Goal: Task Accomplishment & Management: Complete application form

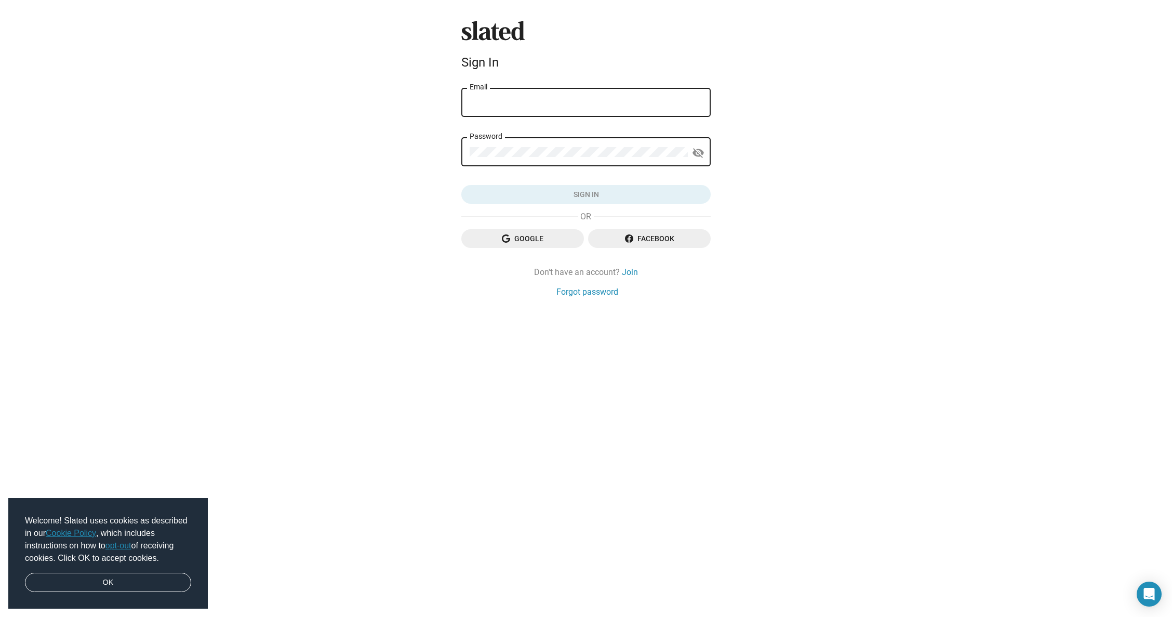
type input "[EMAIL_ADDRESS][DOMAIN_NAME]"
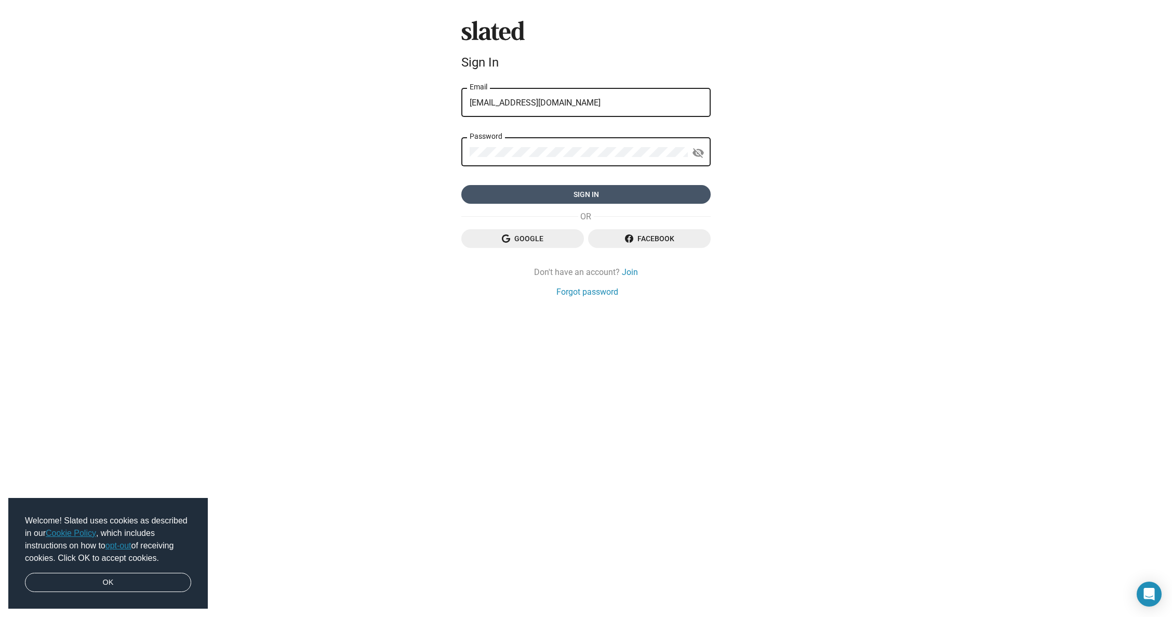
click at [553, 194] on span "Sign in" at bounding box center [586, 194] width 233 height 19
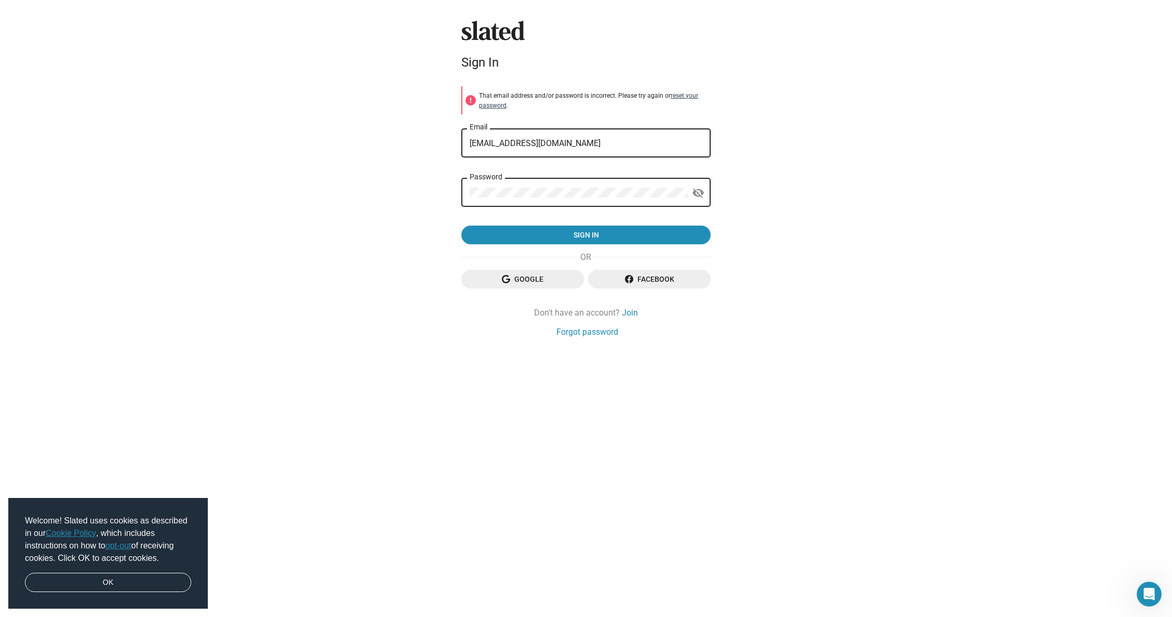
click at [678, 98] on link "reset your password" at bounding box center [588, 100] width 219 height 17
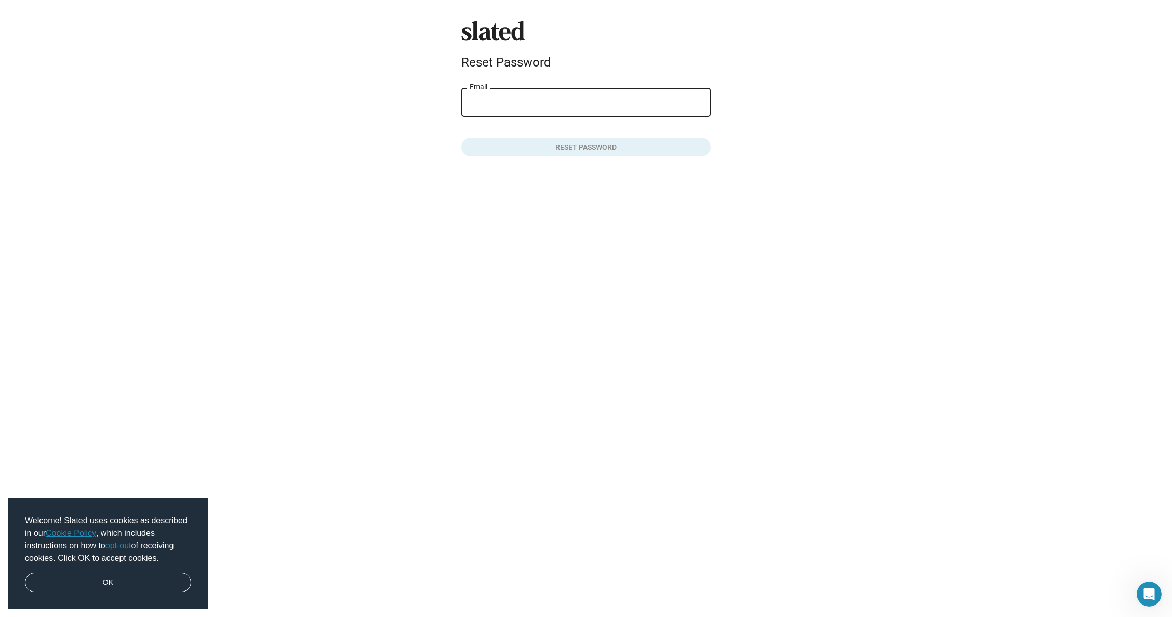
click at [598, 106] on input "Email" at bounding box center [586, 102] width 233 height 9
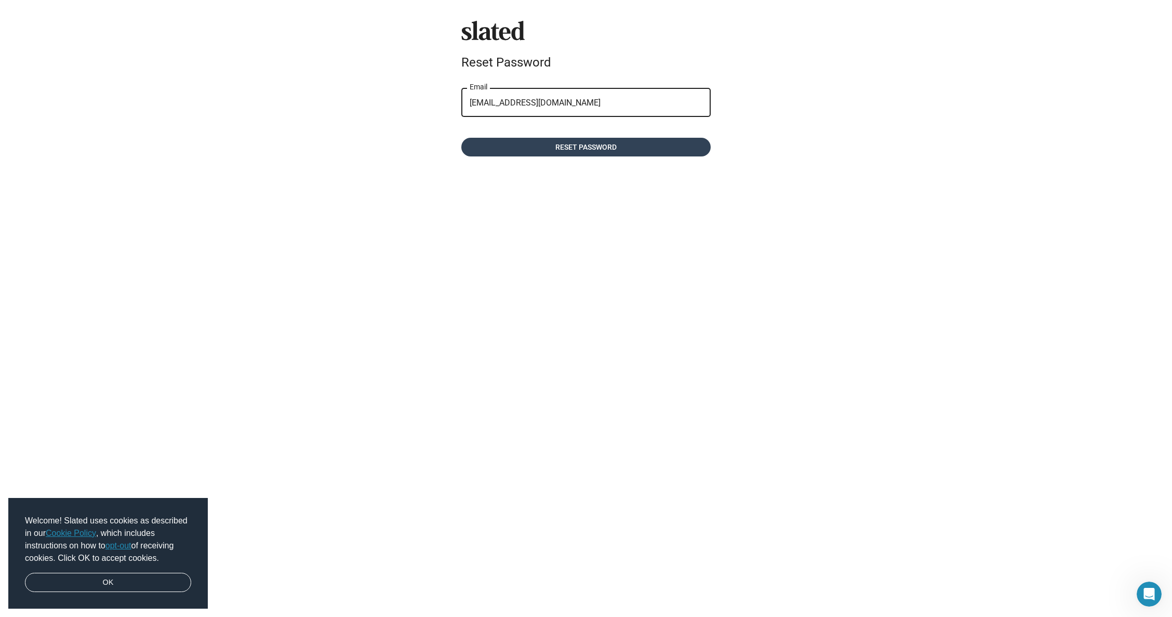
type input "info@richallenpictures.com"
click at [619, 145] on span "Reset password" at bounding box center [586, 147] width 233 height 19
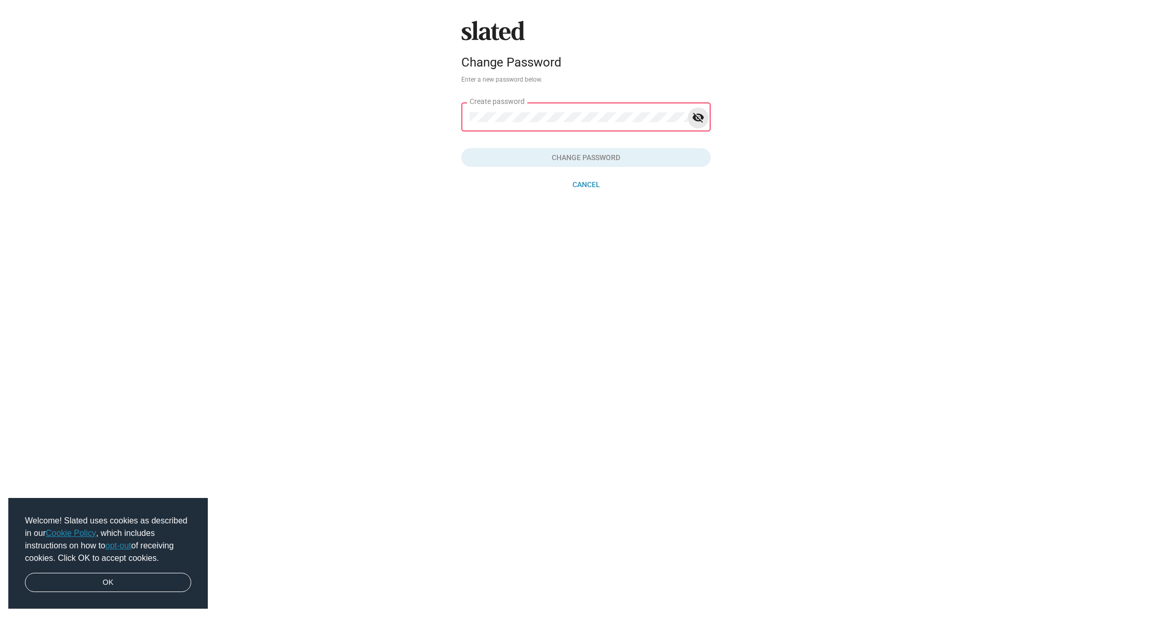
click at [699, 118] on mat-icon "visibility_off" at bounding box center [698, 118] width 12 height 16
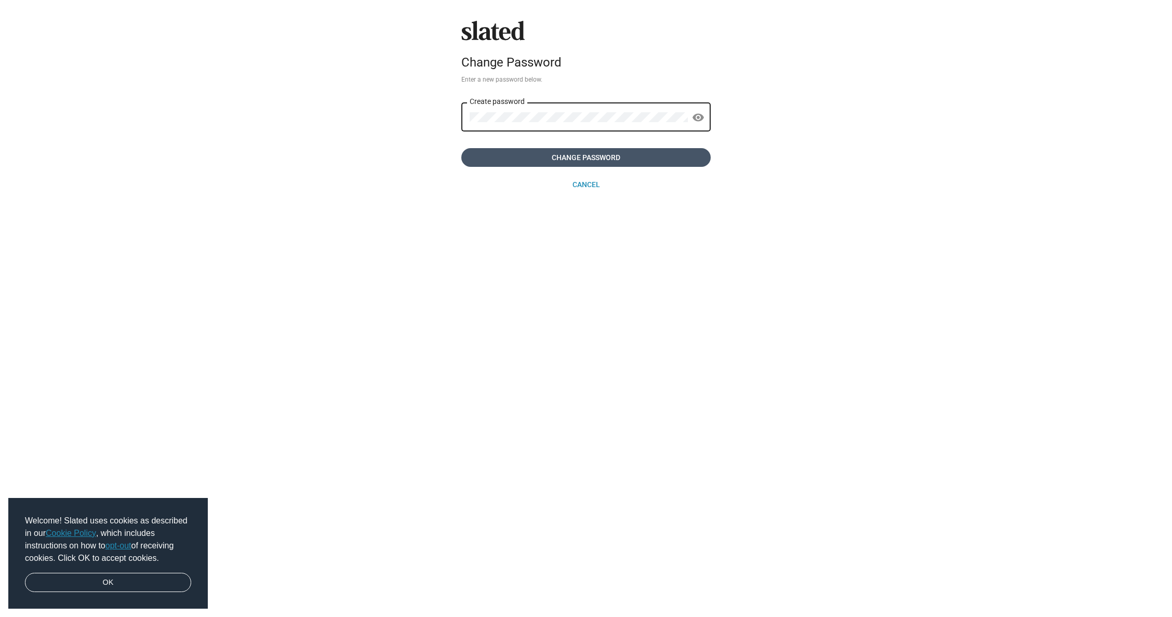
click at [546, 154] on span "Change Password" at bounding box center [586, 157] width 233 height 19
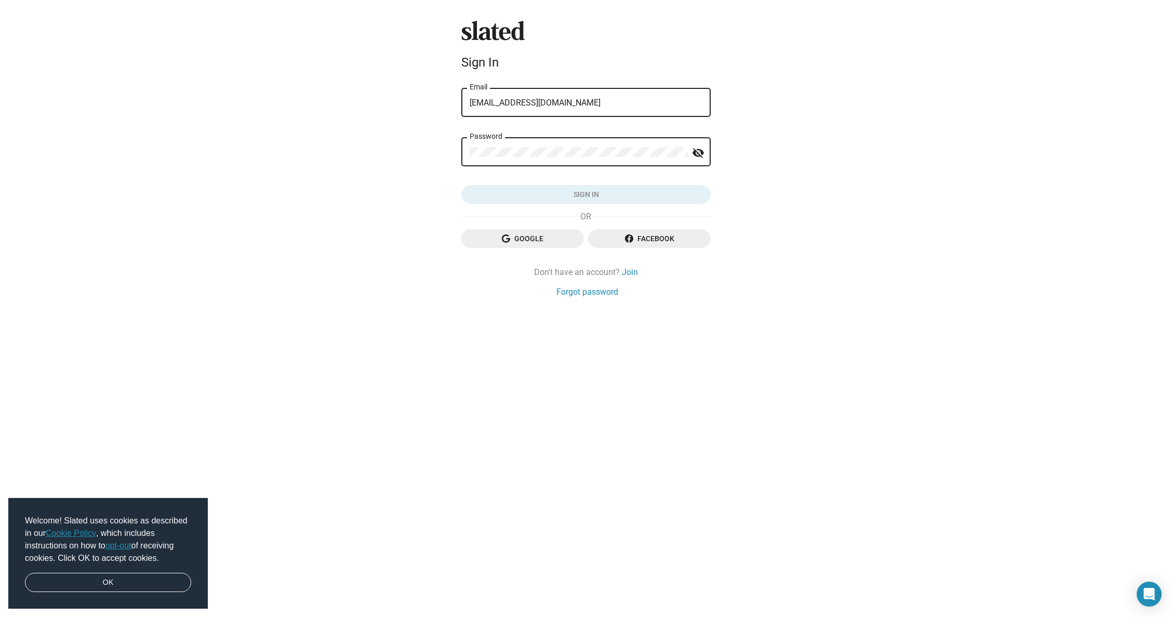
click at [499, 182] on form "info@richallenpictures.com Email Password visibility_off Sign in" at bounding box center [585, 145] width 249 height 118
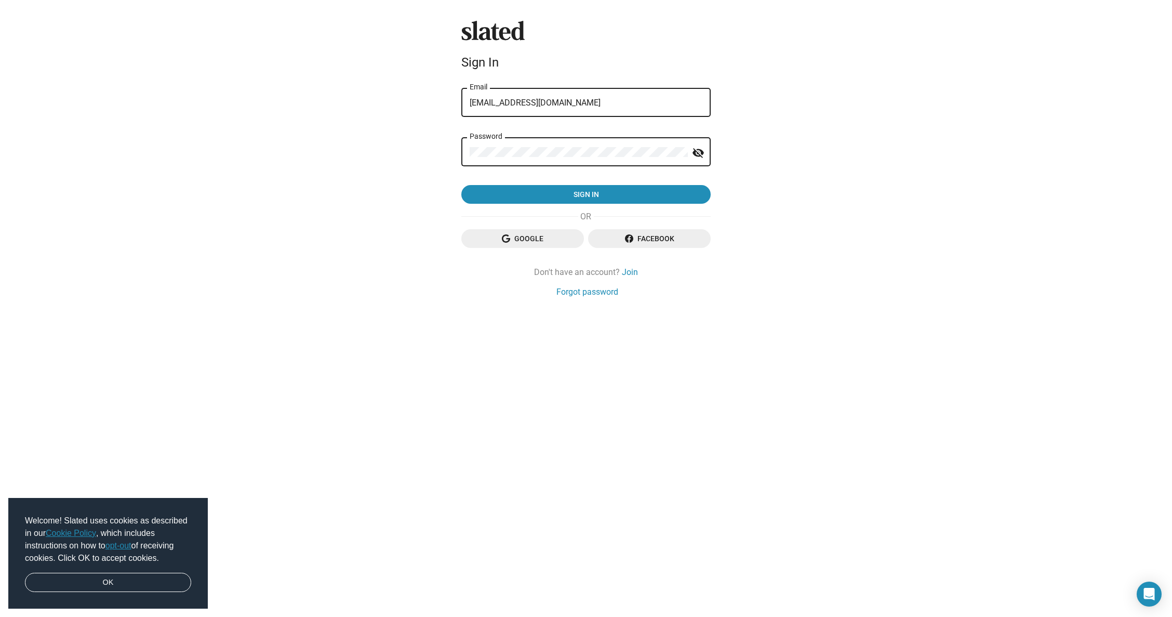
click at [586, 195] on button "Sign in" at bounding box center [585, 194] width 249 height 19
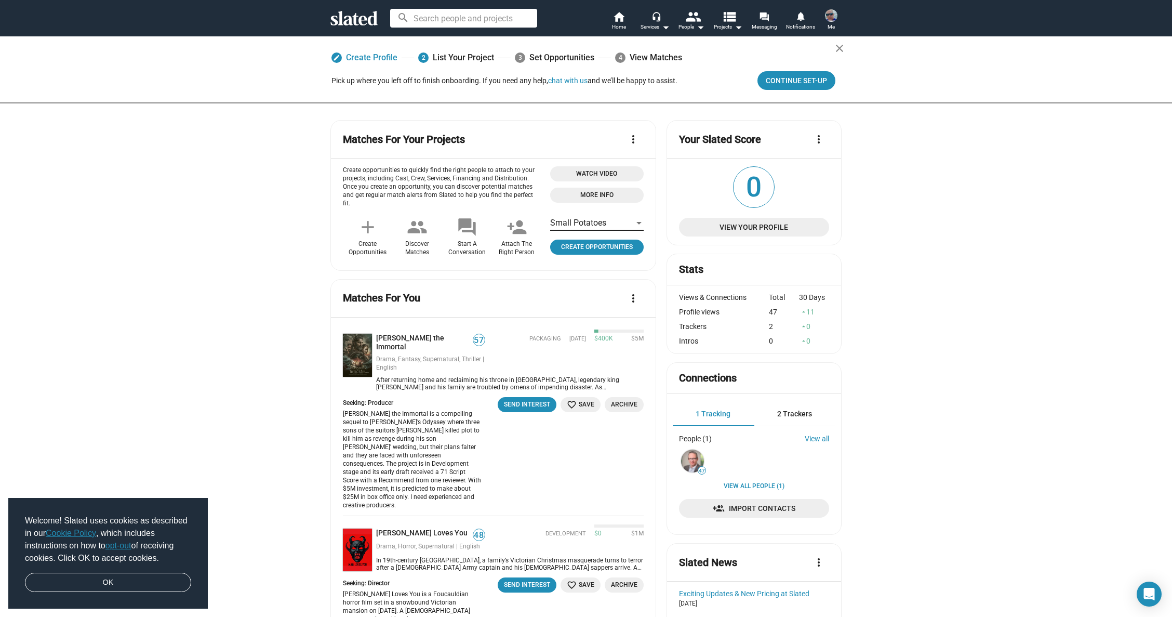
click at [634, 220] on div at bounding box center [638, 223] width 9 height 8
click at [616, 222] on span "Small Potatoes" at bounding box center [593, 223] width 94 height 22
click at [733, 224] on span "View Your Profile" at bounding box center [755, 227] width 134 height 19
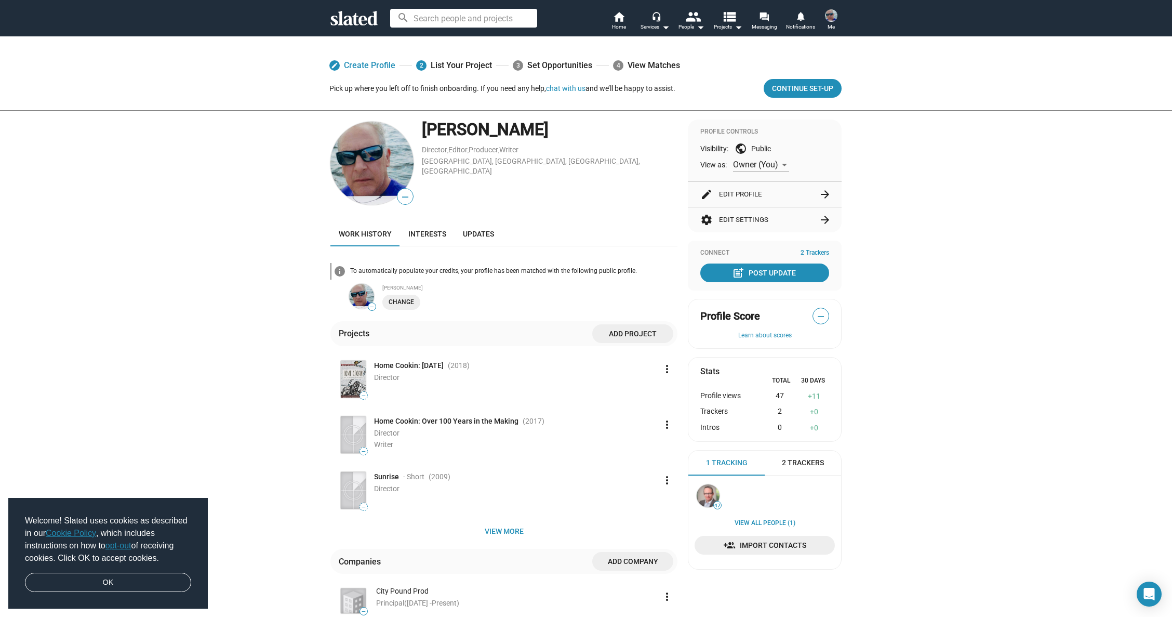
scroll to position [1, 0]
click at [757, 267] on div "post_add Post Update" at bounding box center [765, 272] width 62 height 19
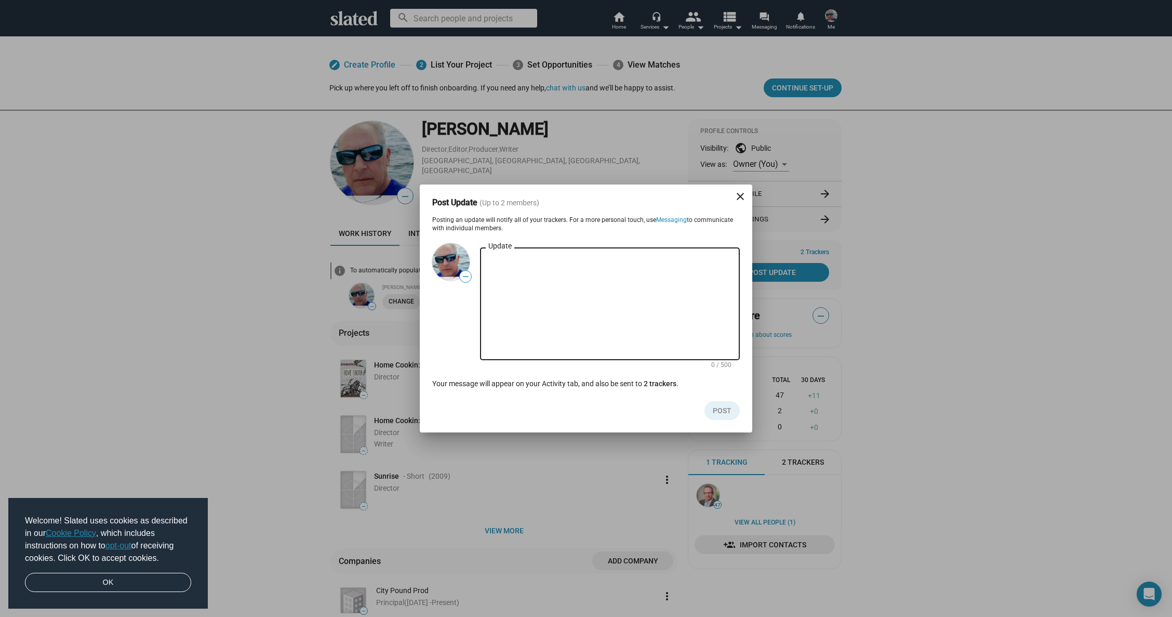
type textarea "/Users/citypound/Desktop/Leon Gulaptis and Hope Golds.jpg"
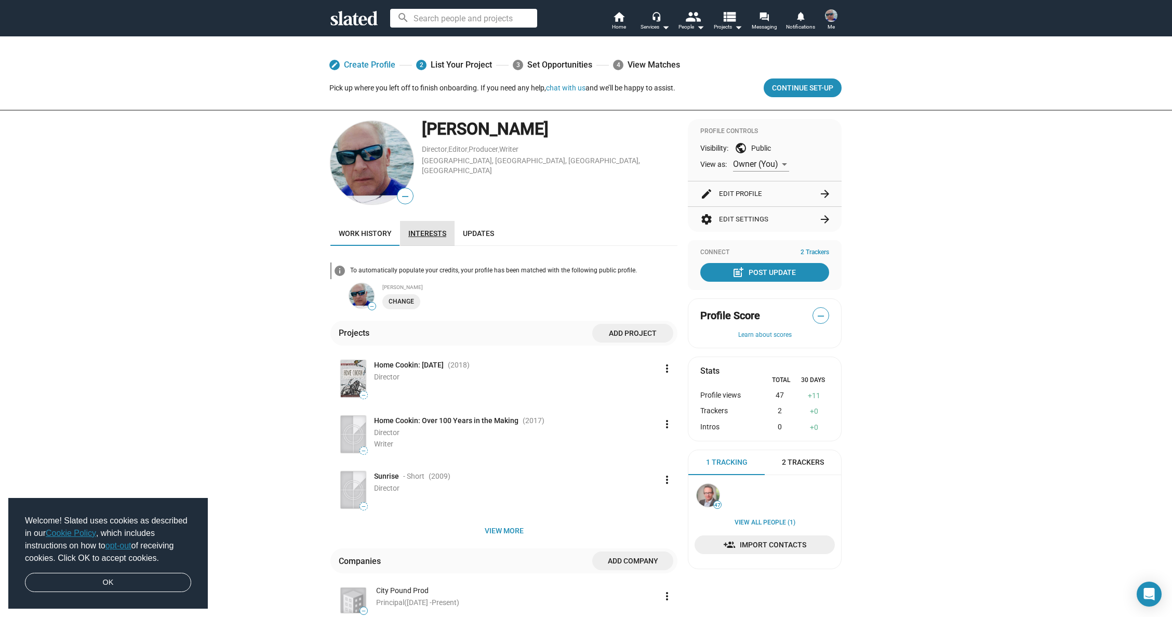
click at [429, 233] on span "Interests" at bounding box center [427, 233] width 38 height 8
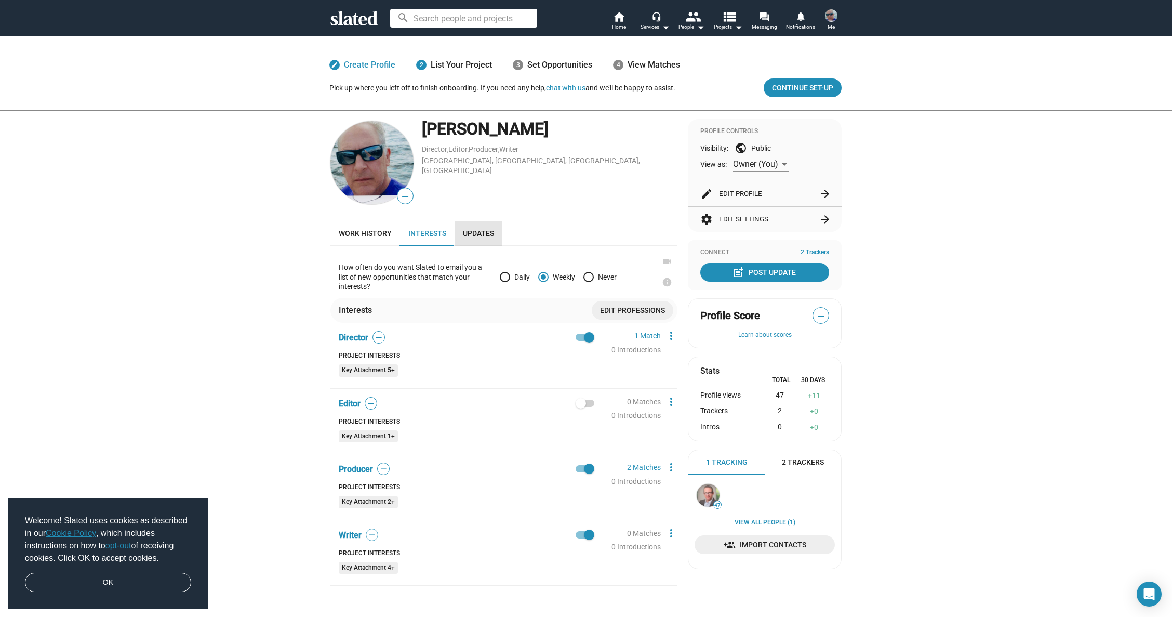
click at [471, 234] on span "Updates" at bounding box center [478, 233] width 31 height 8
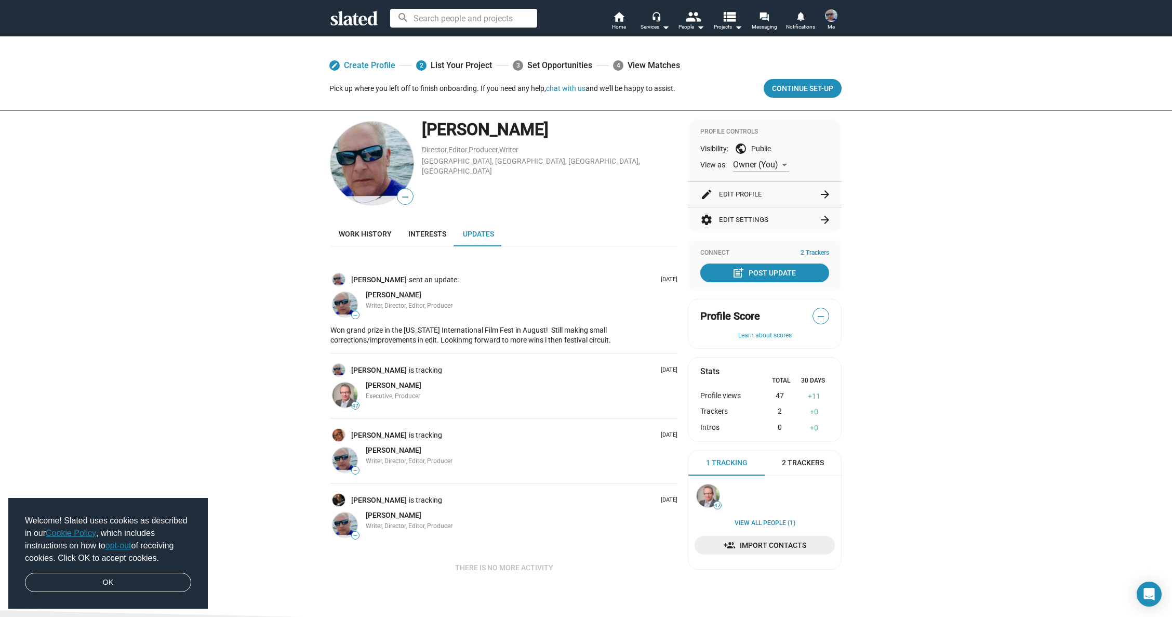
scroll to position [1, 0]
click at [750, 269] on div "post_add Post Update" at bounding box center [765, 272] width 62 height 19
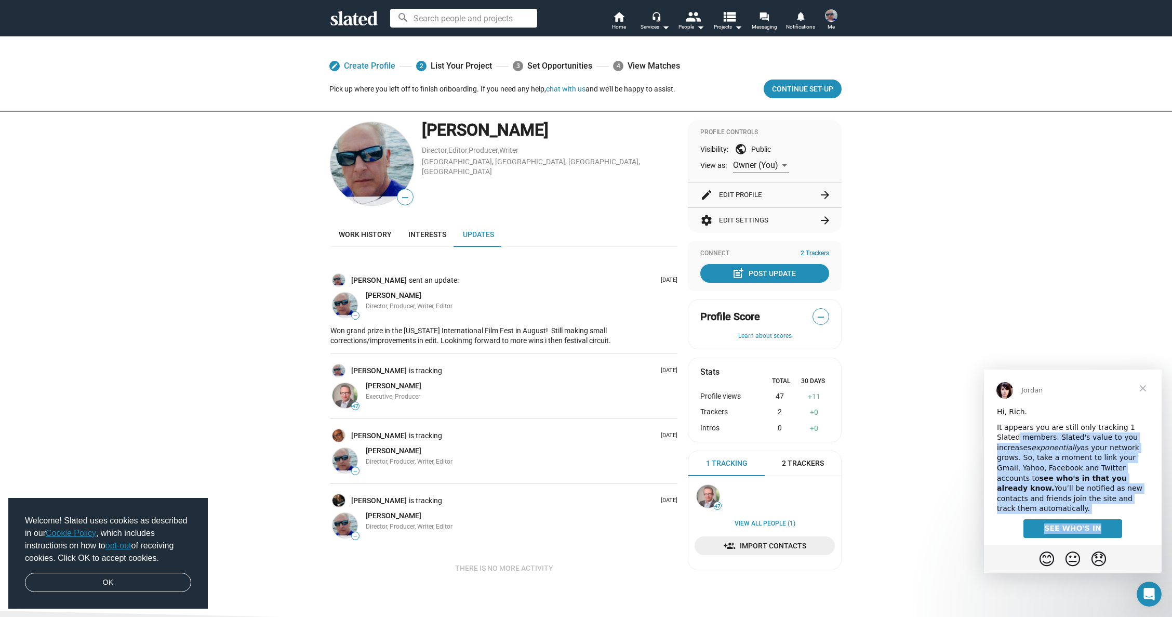
drag, startPoint x: 1157, startPoint y: 428, endPoint x: 1151, endPoint y: 519, distance: 91.1
click at [1152, 520] on div "Hi, Rich. It appears you are still only tracking 1 Slated members. Slated's val…" at bounding box center [1073, 484] width 178 height 154
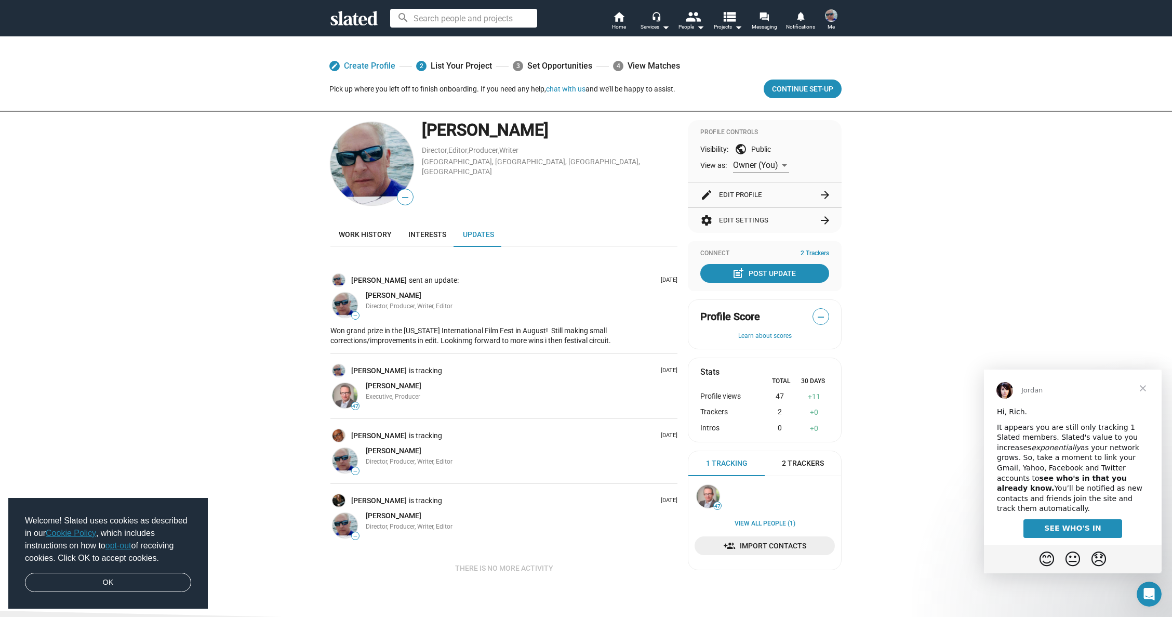
click at [1145, 519] on div "SEE WHO'S IN" at bounding box center [1073, 528] width 178 height 19
click at [1125, 393] on span "Close" at bounding box center [1143, 387] width 37 height 37
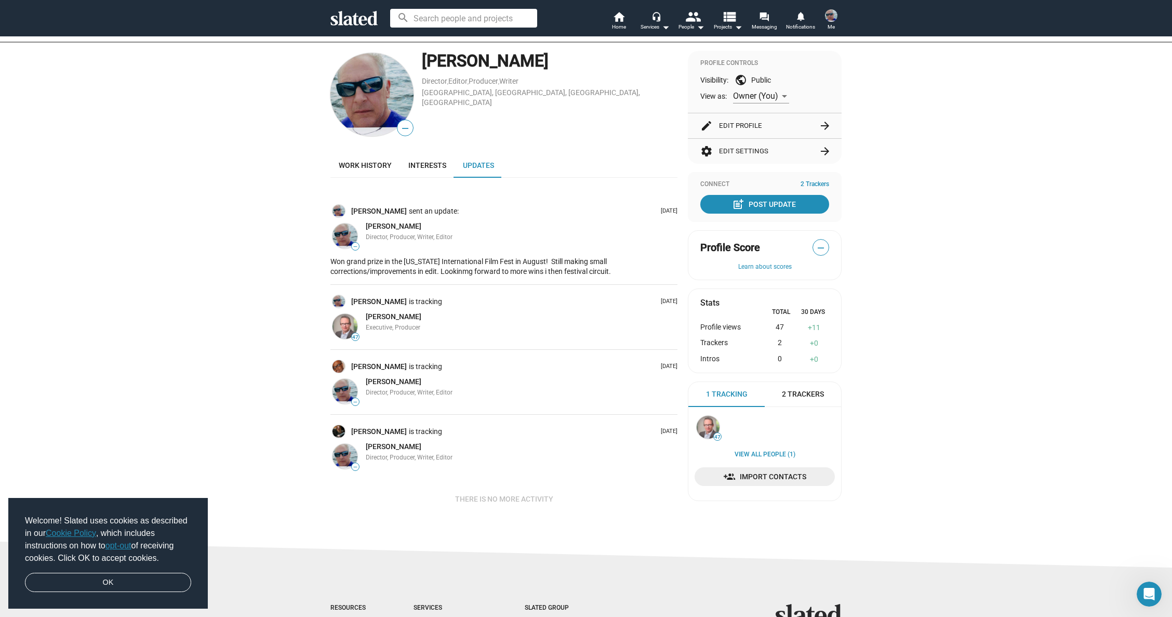
scroll to position [70, 0]
click at [753, 201] on div "post_add Post Update" at bounding box center [765, 203] width 62 height 19
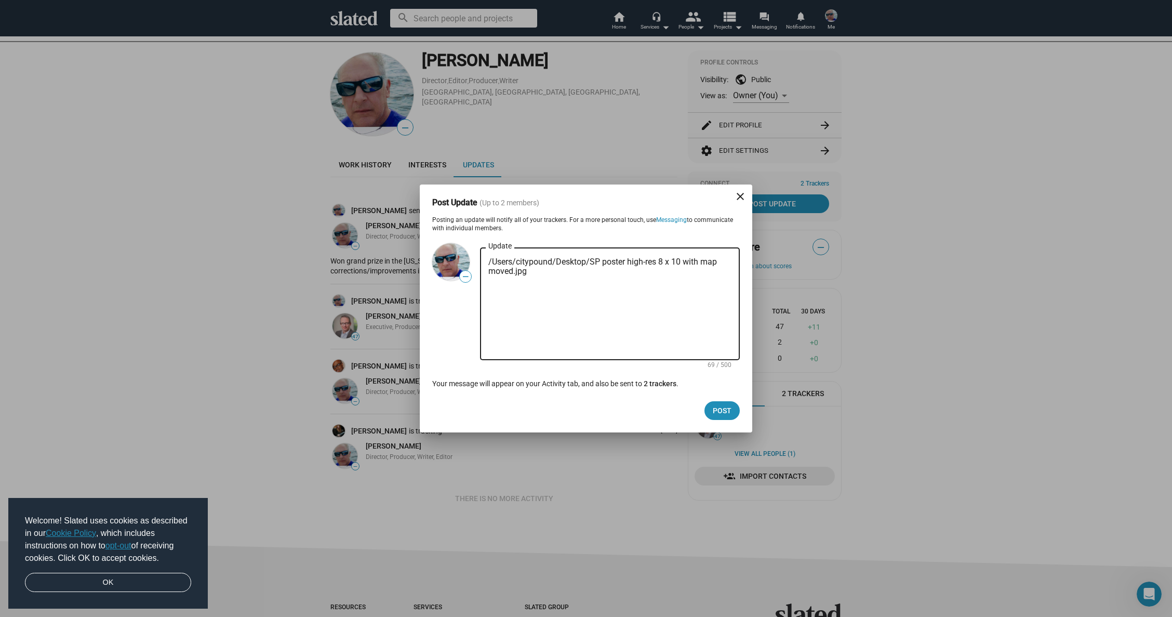
click at [711, 314] on textarea "/Users/citypound/Desktop/SP poster high-res 8 x 10 with map moved.jpg" at bounding box center [609, 304] width 243 height 94
type textarea "/Users/citypound/Desktop/SP poster high-res 8 x 10 with map moved.jpg"
drag, startPoint x: 483, startPoint y: 257, endPoint x: 537, endPoint y: 272, distance: 55.6
click at [533, 275] on div "/Users/citypound/Desktop/SP poster high-res 8 x 10 with map moved.jpg Update" at bounding box center [610, 302] width 260 height 115
drag, startPoint x: 537, startPoint y: 272, endPoint x: 474, endPoint y: 256, distance: 64.9
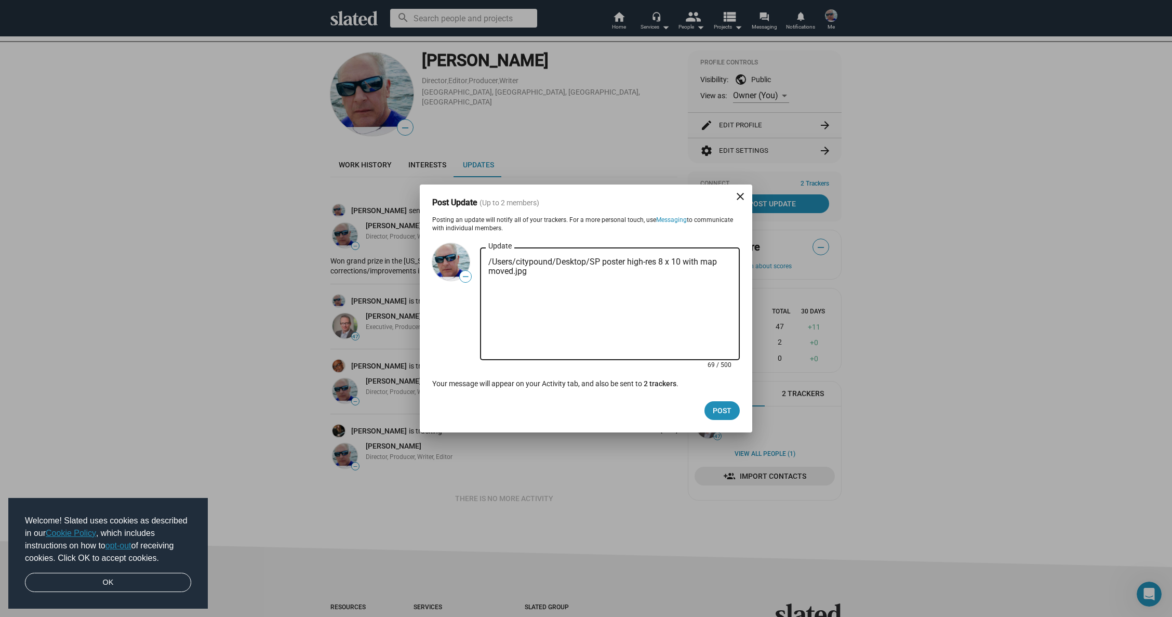
click at [474, 256] on div "/Users/citypound/Desktop/SP poster high-res 8 x 10 with map moved.jpg Update 69…" at bounding box center [606, 306] width 268 height 131
type textarea "/Users/citypound/Desktop/poster.jpg"
click at [713, 409] on button "Post" at bounding box center [722, 410] width 35 height 19
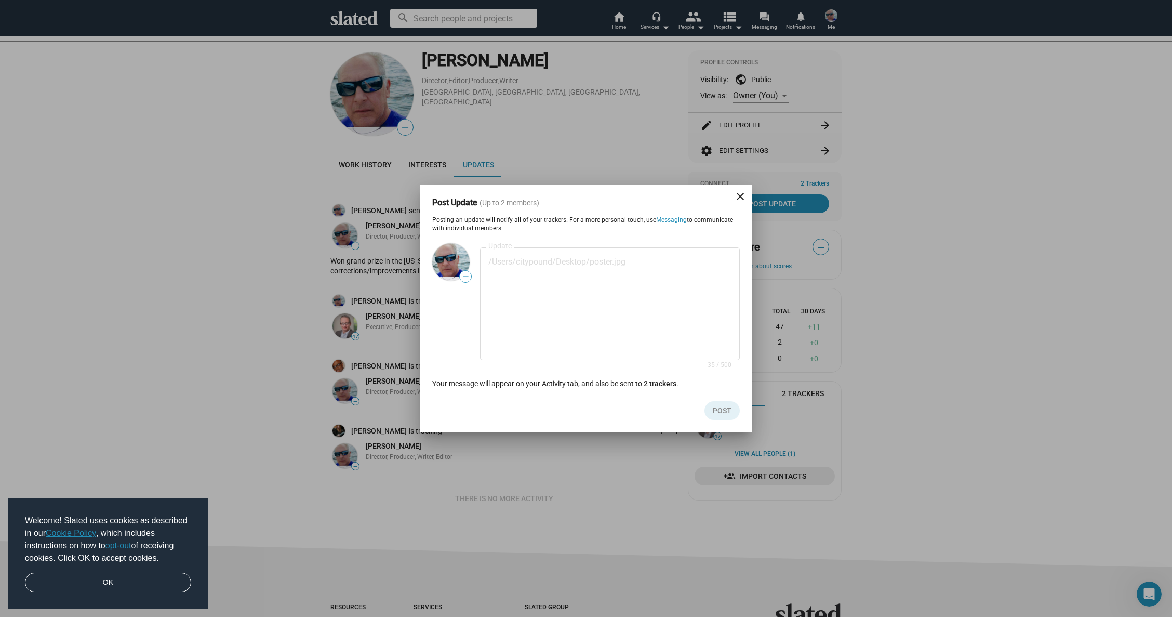
click at [717, 328] on textarea "/Users/citypound/Desktop/poster.jpg" at bounding box center [609, 304] width 243 height 94
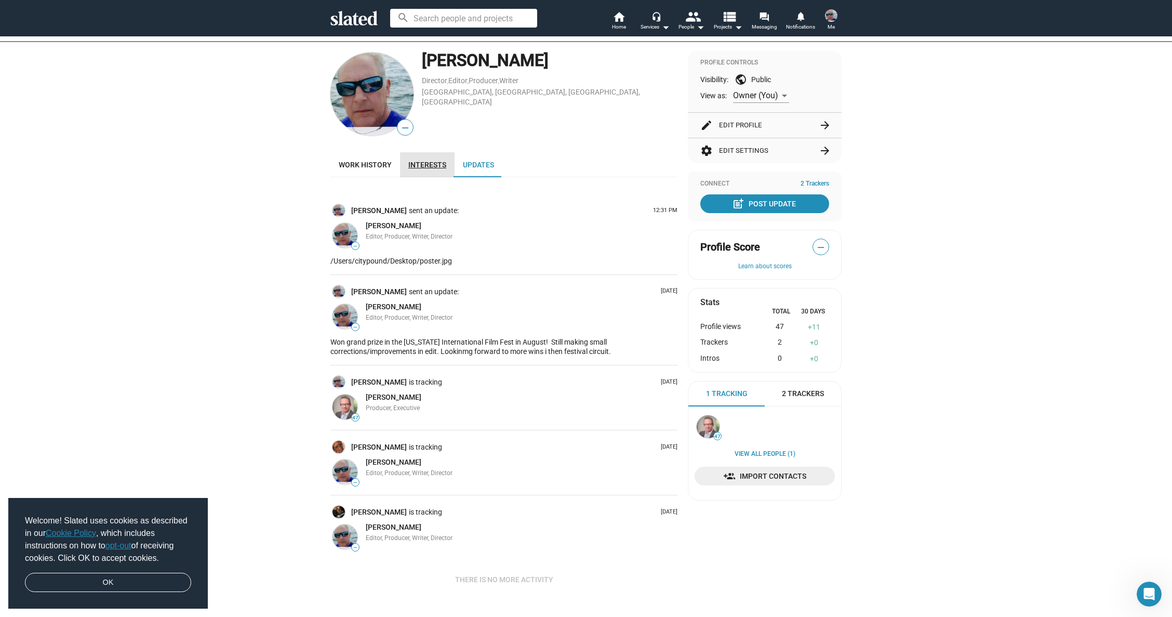
click at [425, 162] on span "Interests" at bounding box center [427, 165] width 38 height 8
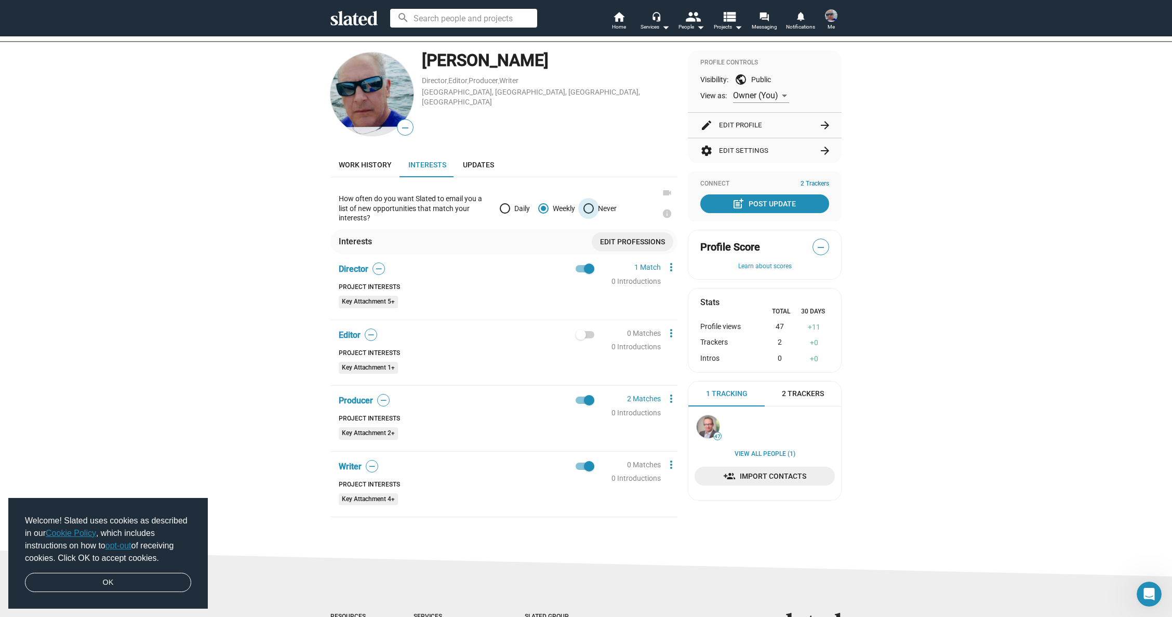
click at [584, 206] on span at bounding box center [589, 208] width 10 height 10
click at [584, 206] on input "Never" at bounding box center [589, 208] width 10 height 10
radio input "true"
click at [584, 206] on span at bounding box center [589, 208] width 10 height 10
click at [584, 206] on input "Never" at bounding box center [589, 208] width 10 height 10
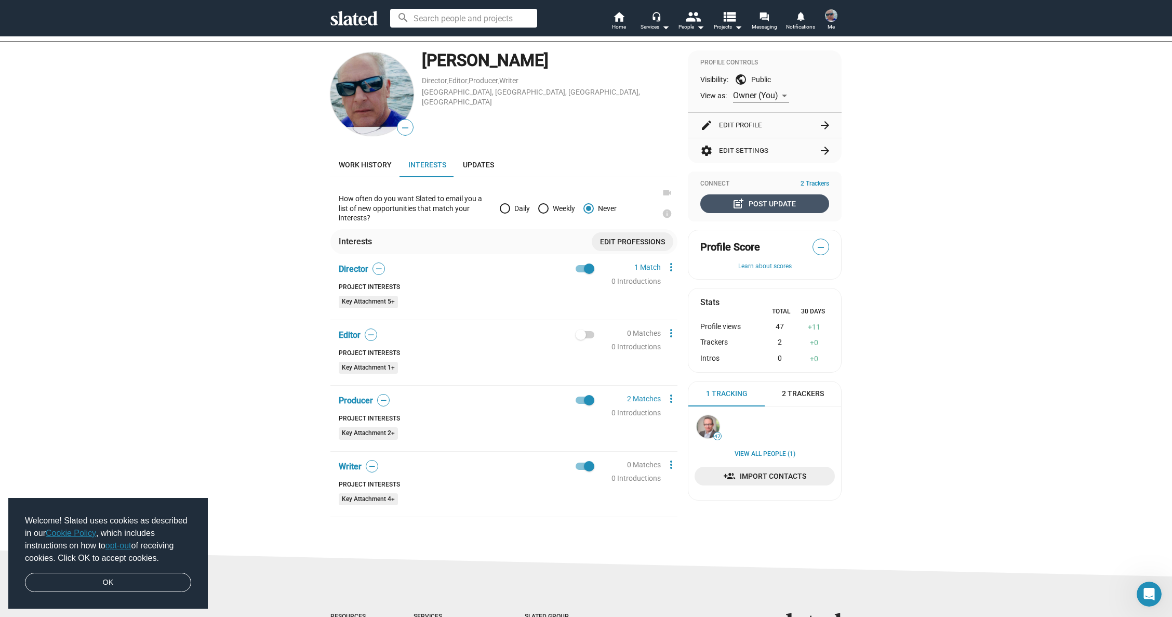
click at [779, 201] on div "post_add Post Update" at bounding box center [765, 203] width 62 height 19
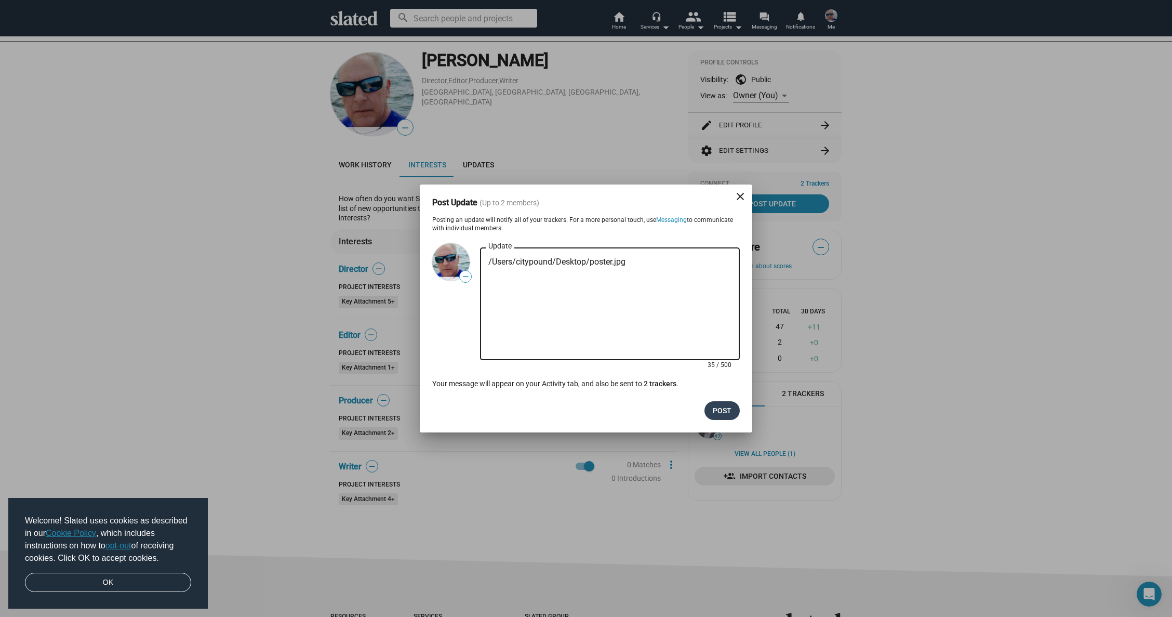
type textarea "/Users/citypound/Desktop/poster.jpg"
click at [718, 409] on span "Post" at bounding box center [722, 410] width 19 height 19
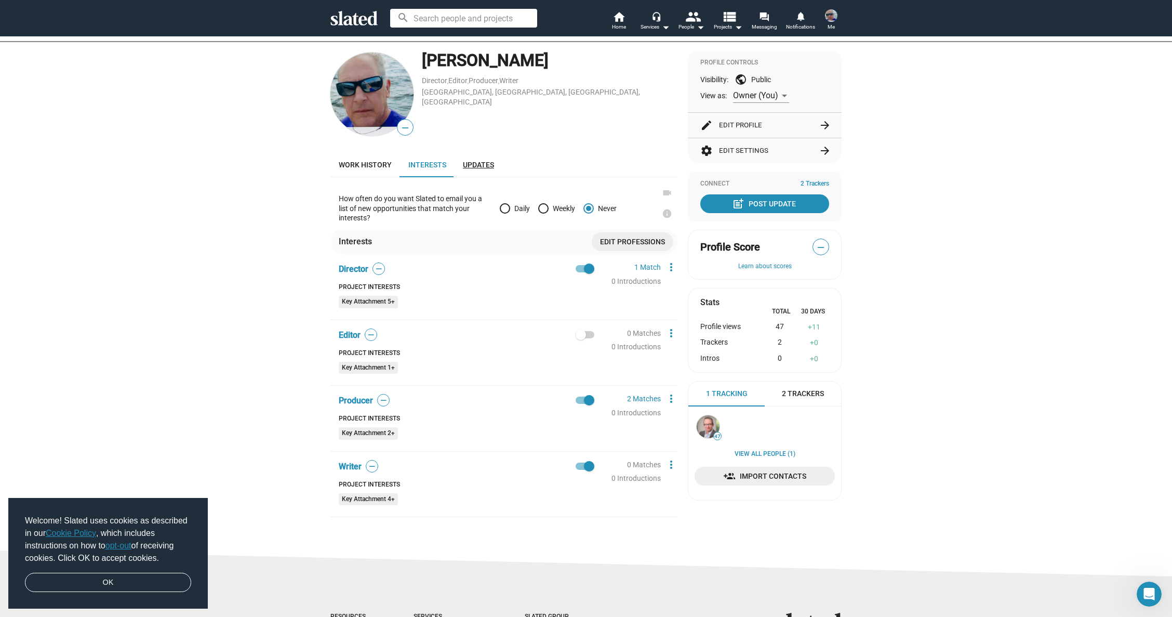
click at [476, 163] on span "Updates" at bounding box center [478, 165] width 31 height 8
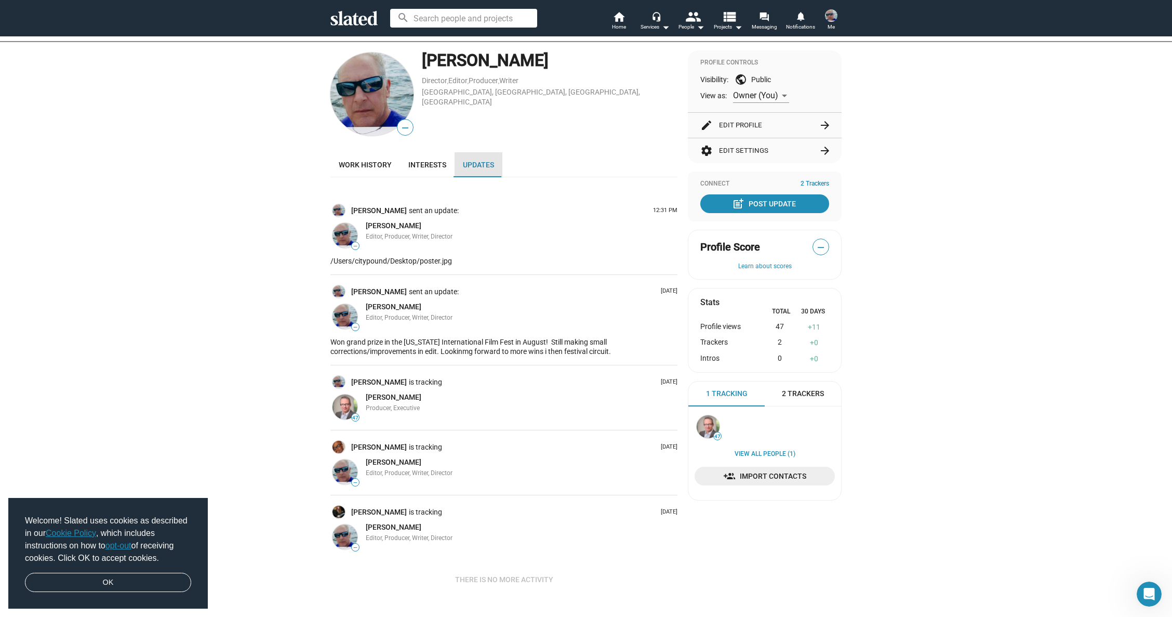
click at [476, 163] on span "Updates" at bounding box center [478, 165] width 31 height 8
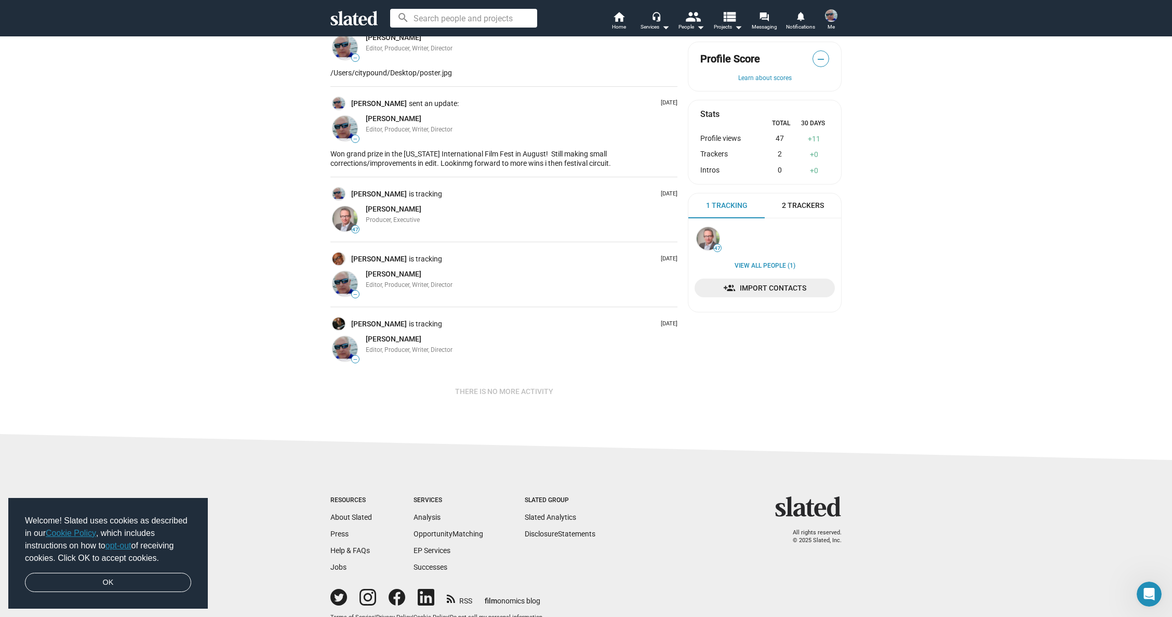
scroll to position [260, 0]
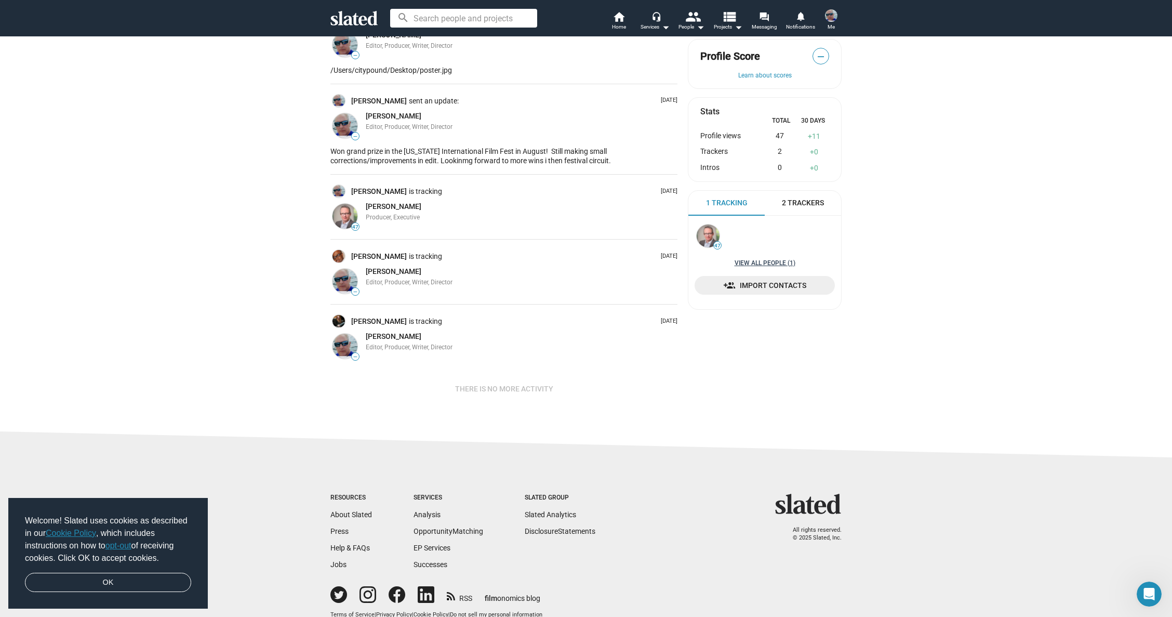
click at [765, 259] on link "View all People (1)" at bounding box center [765, 263] width 61 height 8
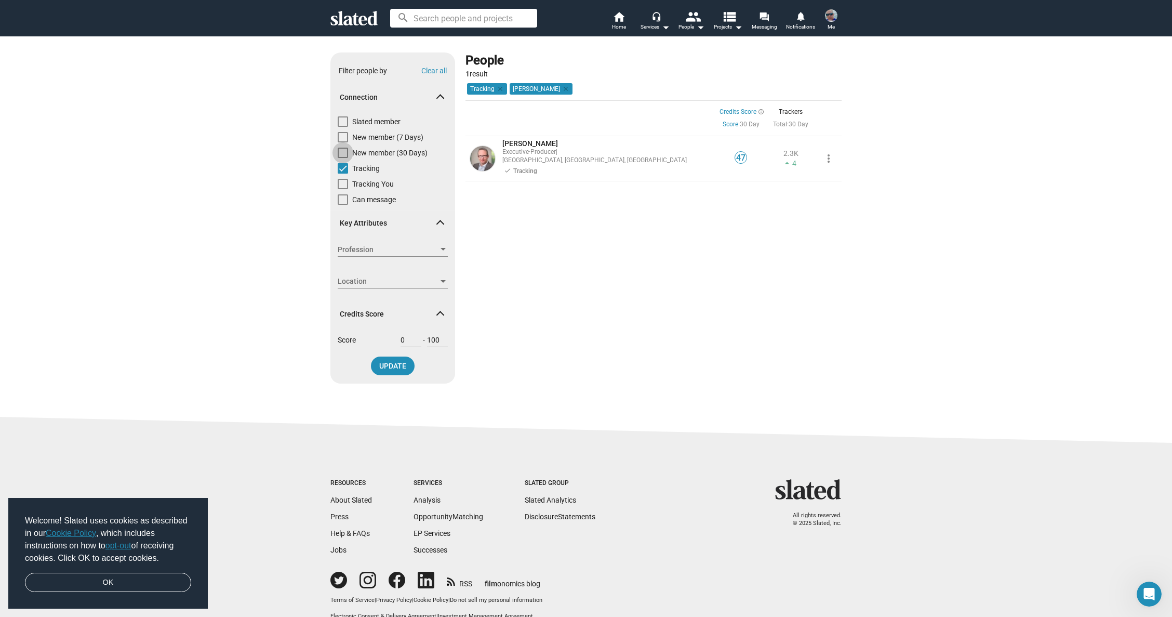
click at [341, 151] on span at bounding box center [343, 153] width 10 height 10
click at [342, 158] on input "New member (30 Days)" at bounding box center [342, 158] width 1 height 1
checkbox input "true"
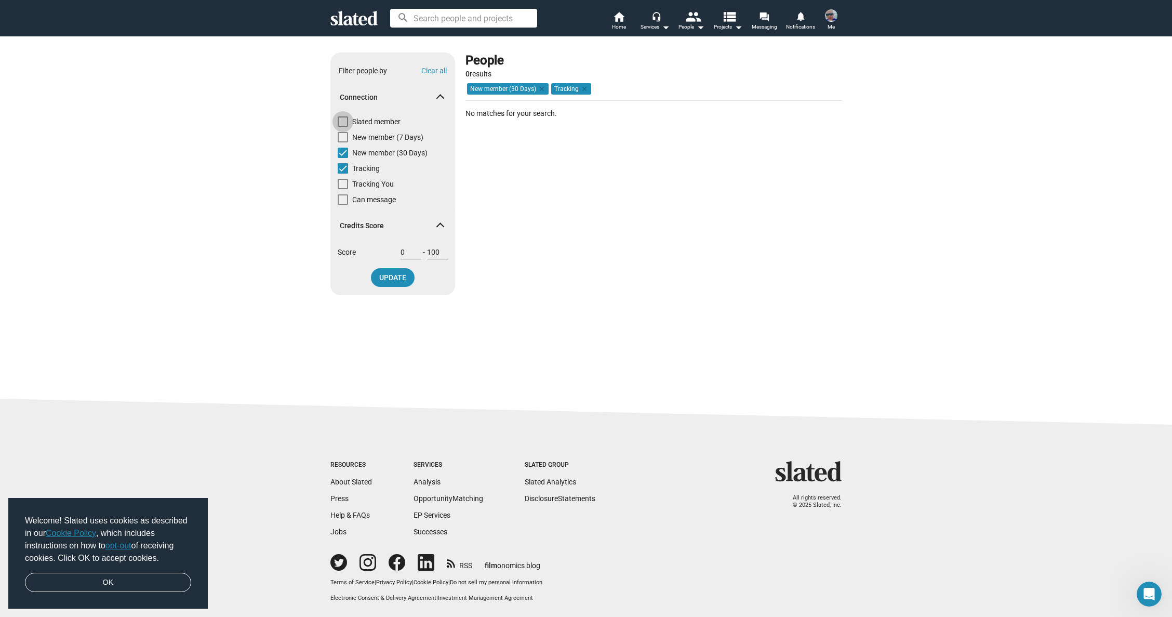
click at [340, 118] on span at bounding box center [343, 121] width 10 height 10
click at [342, 127] on input "Slated member" at bounding box center [342, 127] width 1 height 1
checkbox input "true"
click at [343, 181] on span at bounding box center [343, 184] width 10 height 10
click at [343, 189] on input "Tracking You" at bounding box center [342, 189] width 1 height 1
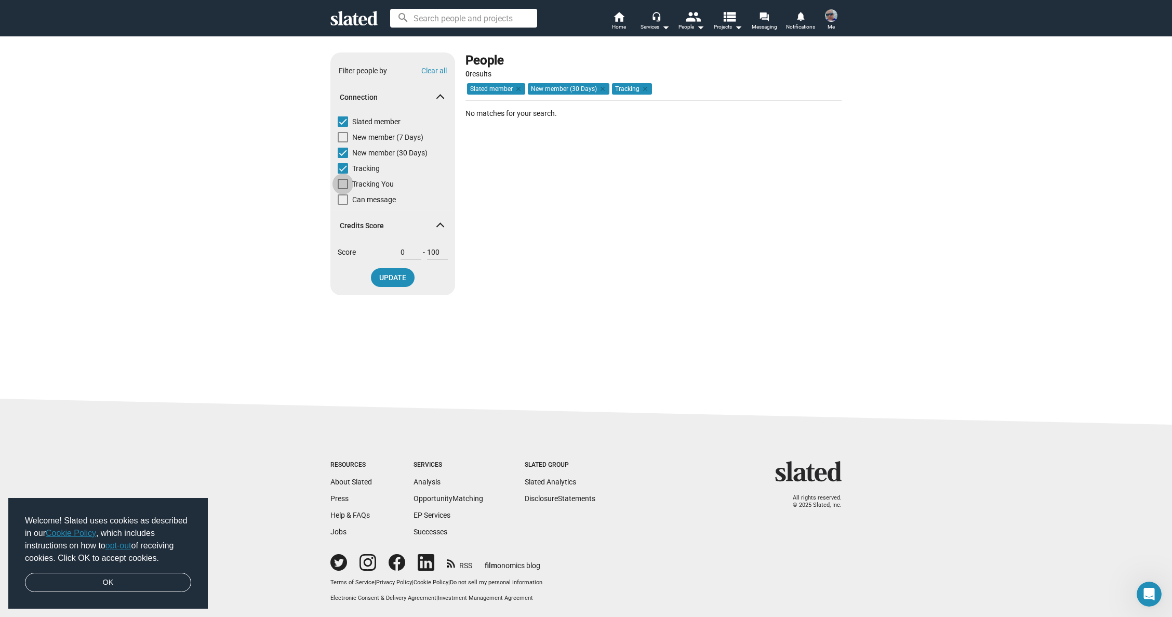
checkbox input "true"
click at [340, 200] on span at bounding box center [343, 199] width 10 height 10
click at [342, 205] on input "Can message" at bounding box center [342, 205] width 1 height 1
checkbox input "true"
click at [336, 194] on div "Slated member New member (7 Days) New member (30 Days) Tracking Tracking You Ca…" at bounding box center [392, 163] width 125 height 94
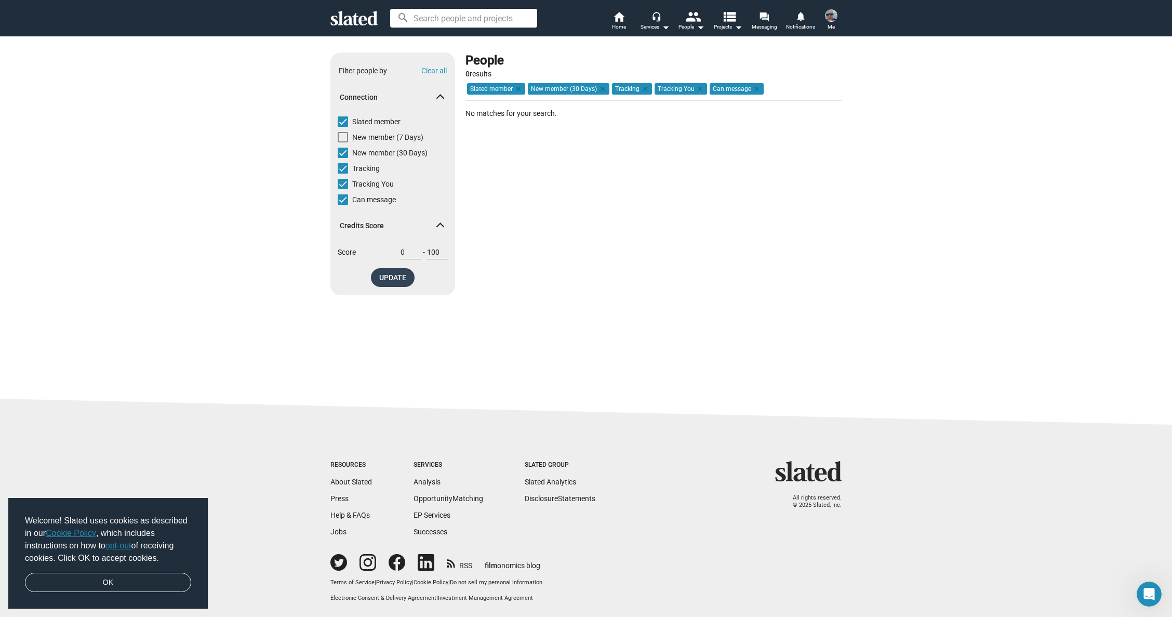
click at [394, 275] on span "UPDATE" at bounding box center [392, 277] width 27 height 19
click at [657, 17] on mat-icon "headset_mic" at bounding box center [656, 15] width 9 height 9
click at [619, 17] on div at bounding box center [586, 308] width 1172 height 617
click at [700, 24] on mat-icon "people" at bounding box center [692, 16] width 15 height 15
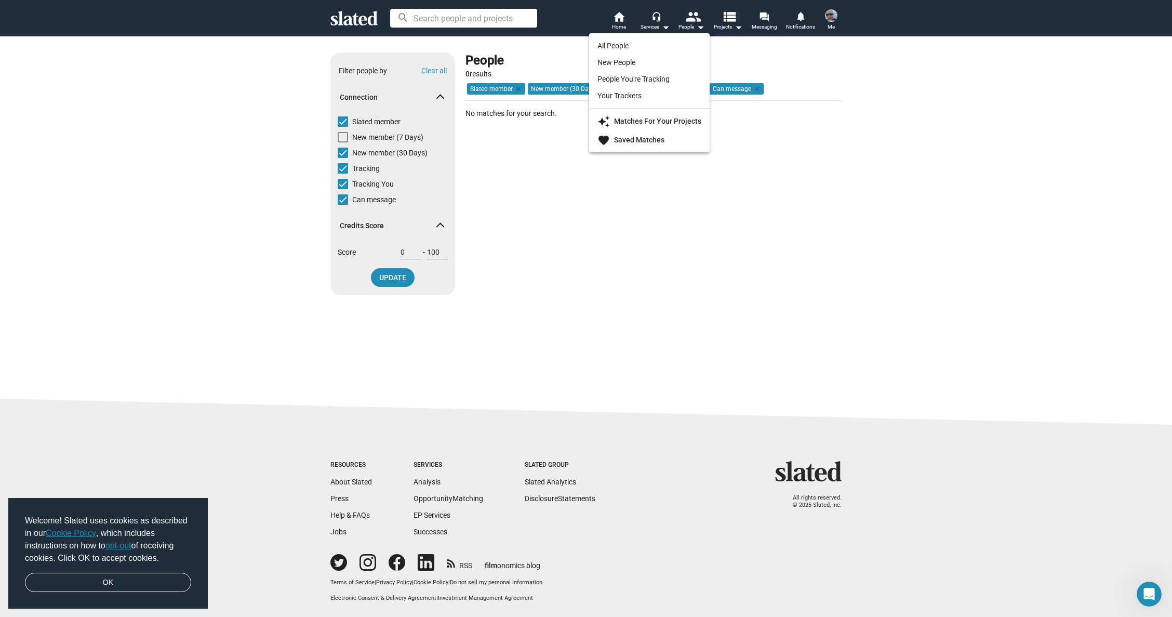
click at [733, 18] on div at bounding box center [586, 308] width 1172 height 617
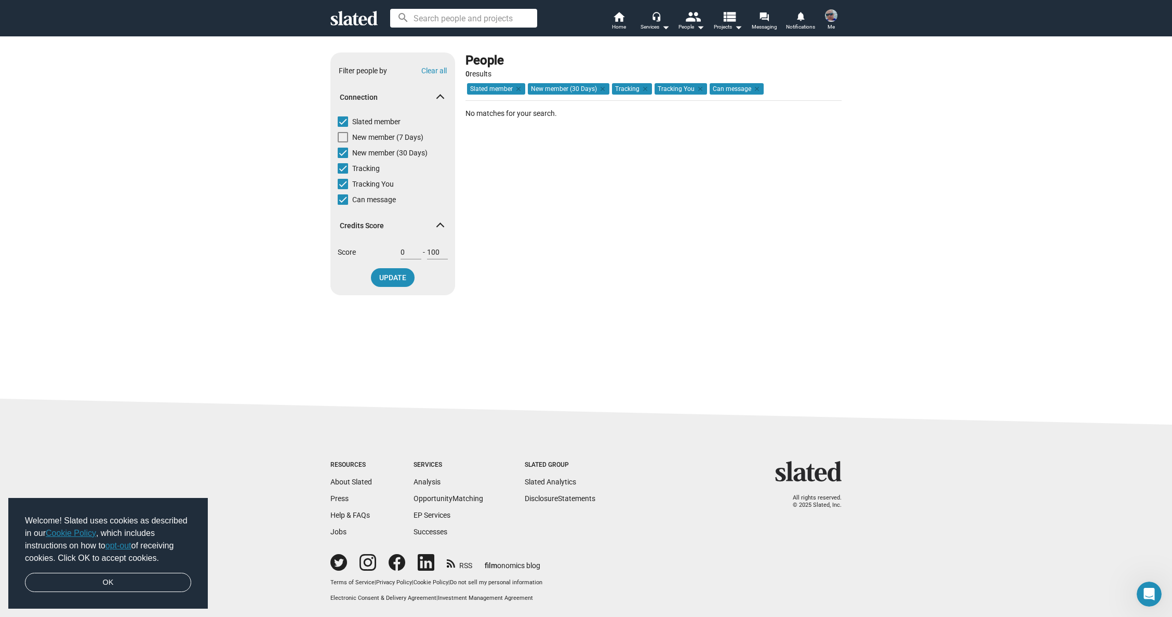
click at [733, 18] on mat-icon "view_list" at bounding box center [729, 16] width 15 height 15
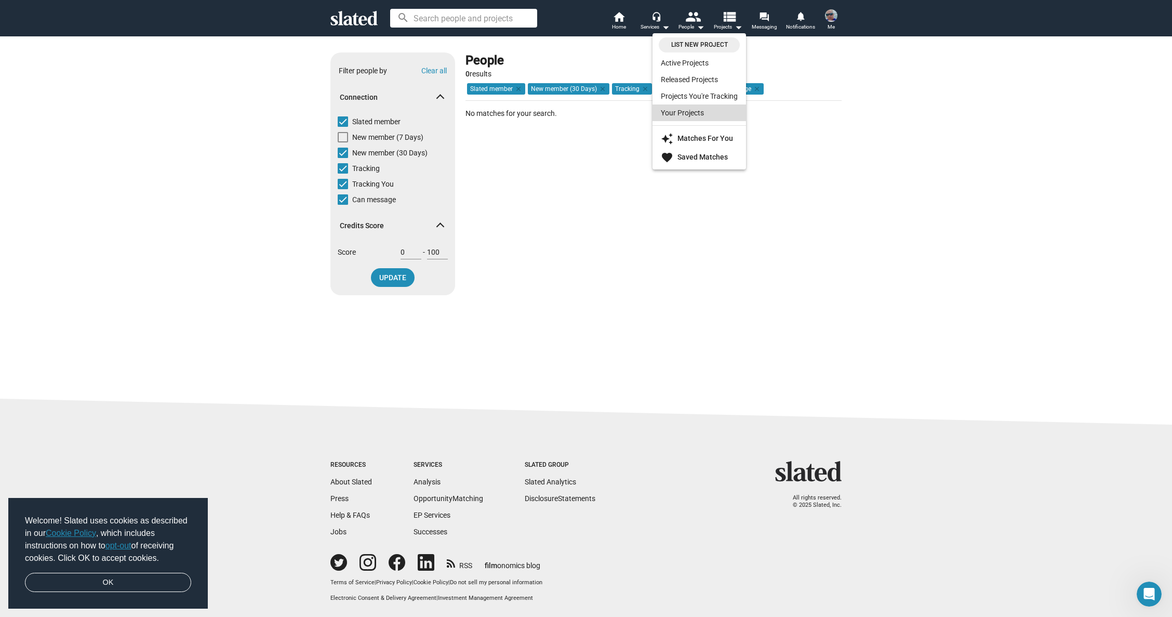
click at [690, 114] on link "Your Projects" at bounding box center [700, 112] width 94 height 17
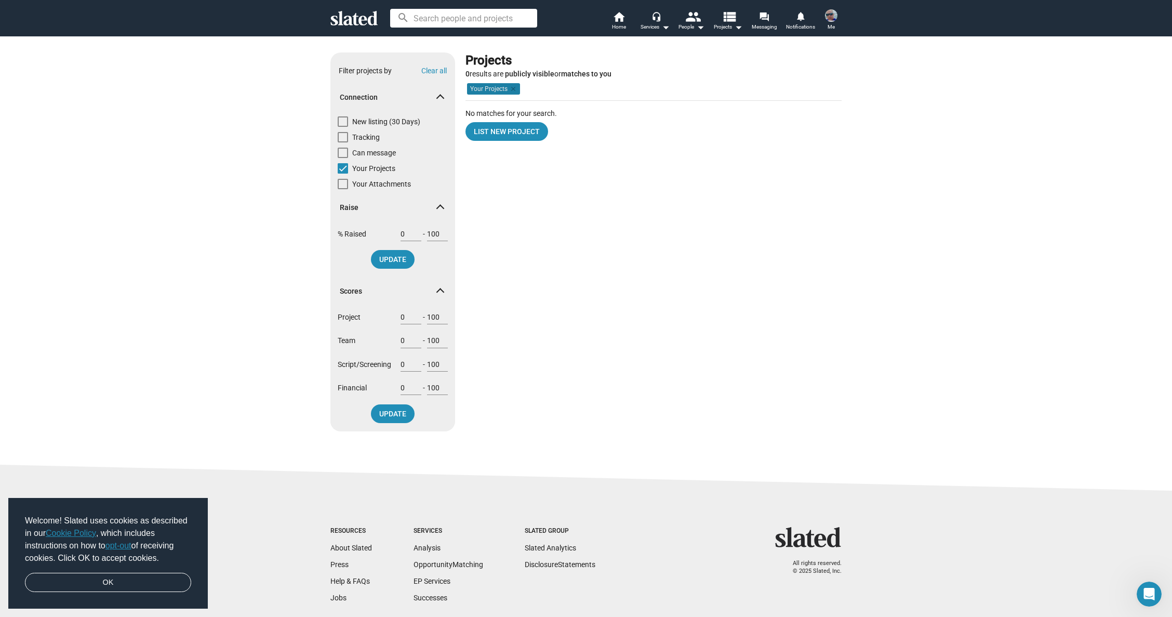
click at [496, 85] on mat-chip "Your Projects clear" at bounding box center [493, 88] width 53 height 11
click at [512, 127] on span "List New Project" at bounding box center [507, 131] width 66 height 19
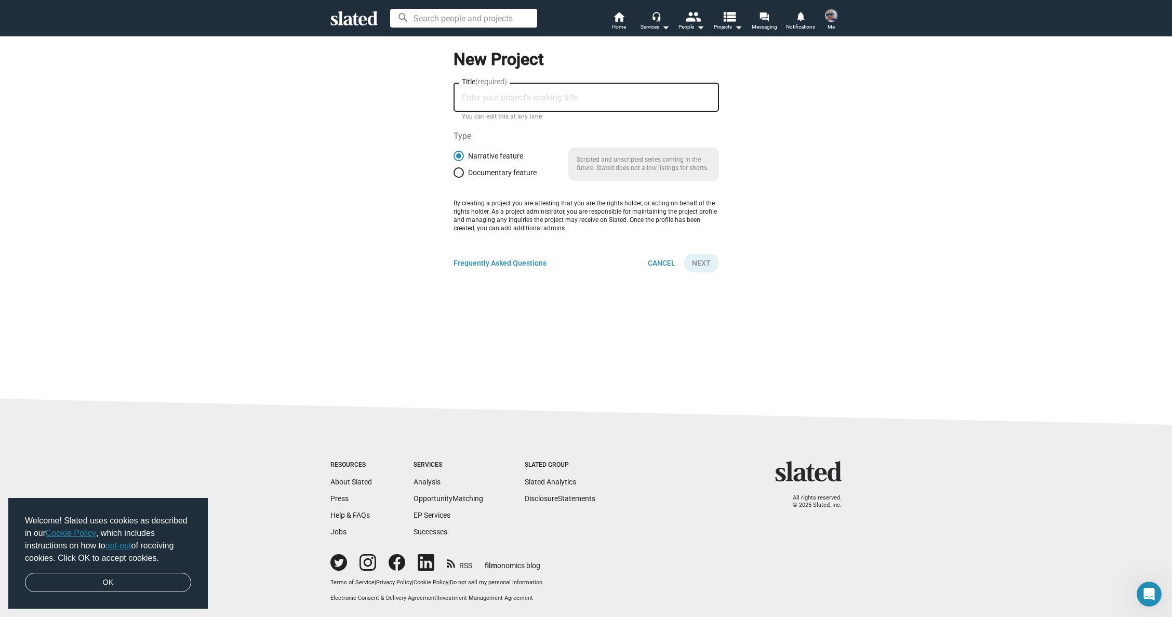
click at [501, 89] on div "Title (required)" at bounding box center [586, 96] width 249 height 31
type input "Small Potatoes"
click at [702, 261] on span "Next" at bounding box center [701, 263] width 19 height 19
click at [580, 168] on p "Scripted and unscripted series coming in the future. Slated does not allow list…" at bounding box center [644, 164] width 151 height 33
click at [800, 16] on mat-icon "notifications" at bounding box center [801, 16] width 10 height 10
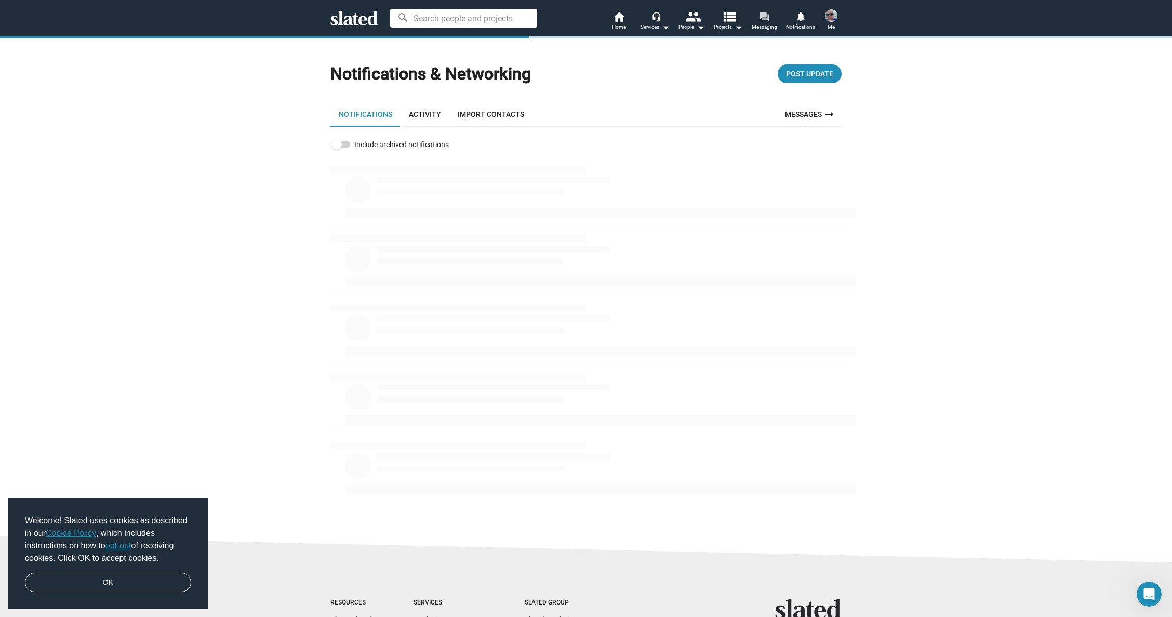
click at [761, 15] on mat-icon "forum" at bounding box center [764, 16] width 10 height 10
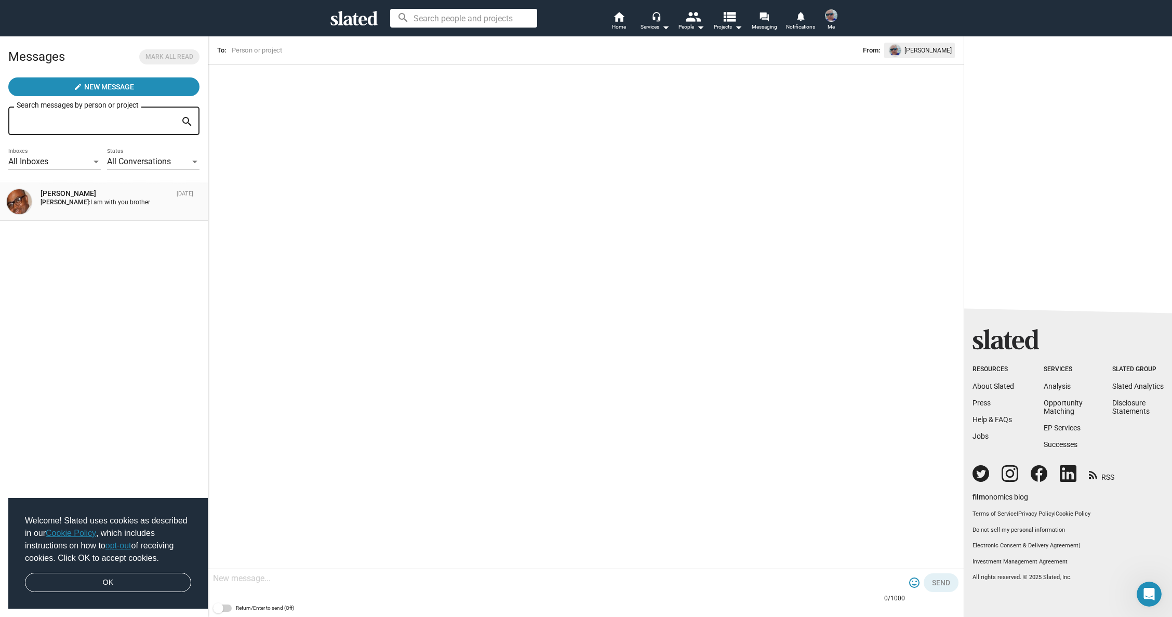
click at [71, 192] on div "[PERSON_NAME]" at bounding box center [107, 194] width 132 height 10
click at [1065, 404] on link "Opportunity Matching" at bounding box center [1063, 407] width 39 height 17
